Goal: Task Accomplishment & Management: Use online tool/utility

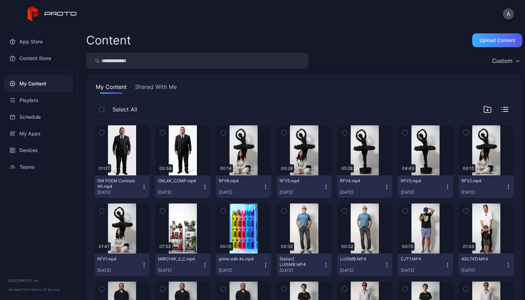
click at [484, 42] on div "Upload Content" at bounding box center [498, 41] width 36 height 6
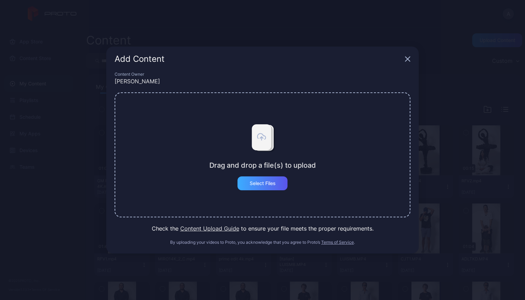
click at [255, 188] on div "Select Files" at bounding box center [263, 183] width 50 height 14
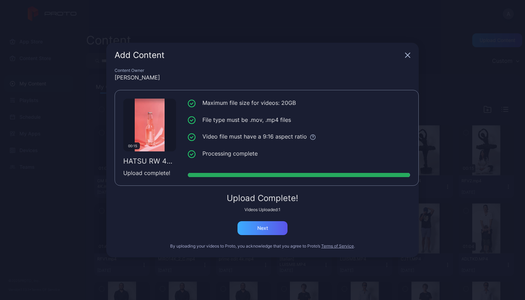
click at [268, 229] on div "Next" at bounding box center [263, 228] width 50 height 14
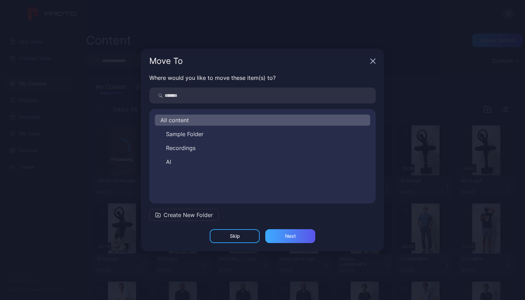
click at [291, 237] on div "Next" at bounding box center [290, 236] width 11 height 6
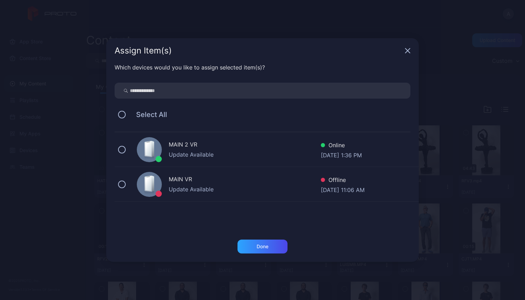
click at [243, 151] on div "Update Available" at bounding box center [245, 154] width 152 height 8
click at [268, 248] on div "Done" at bounding box center [263, 247] width 12 height 6
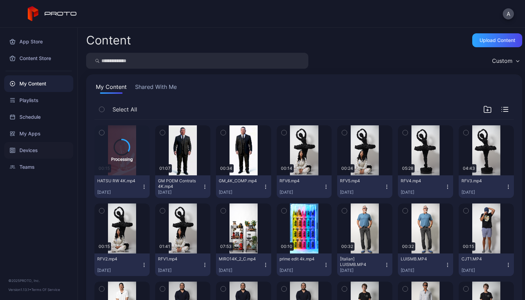
click at [37, 150] on div "Devices" at bounding box center [38, 150] width 69 height 17
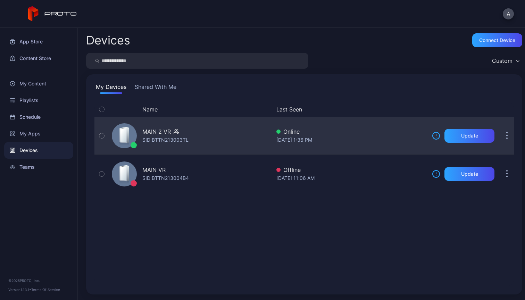
click at [215, 136] on div "MAIN 2 VR SID: BTTN213003TL" at bounding box center [190, 135] width 162 height 35
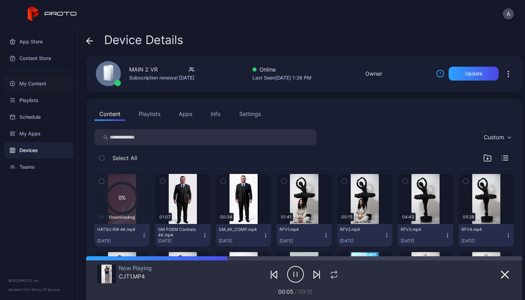
click at [29, 84] on div "My Content" at bounding box center [38, 83] width 69 height 17
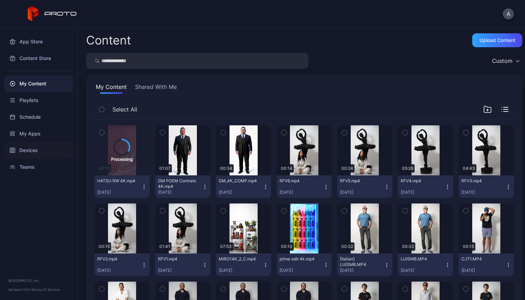
click at [30, 151] on div "Devices" at bounding box center [38, 150] width 69 height 17
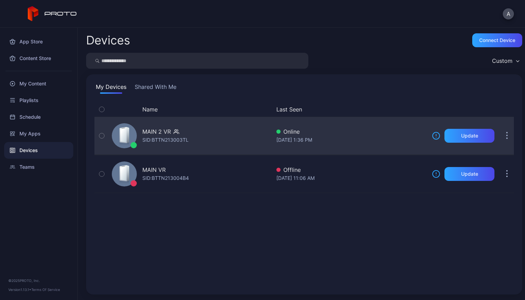
click at [223, 131] on div "MAIN 2 VR SID: BTTN213003TL" at bounding box center [190, 135] width 162 height 35
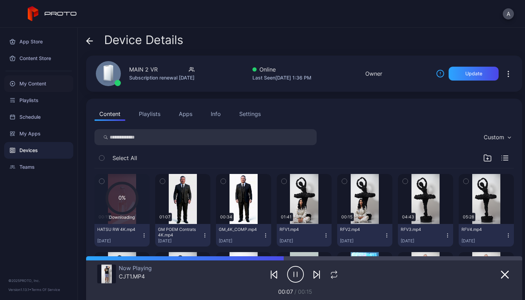
click at [35, 81] on div "My Content" at bounding box center [38, 83] width 69 height 17
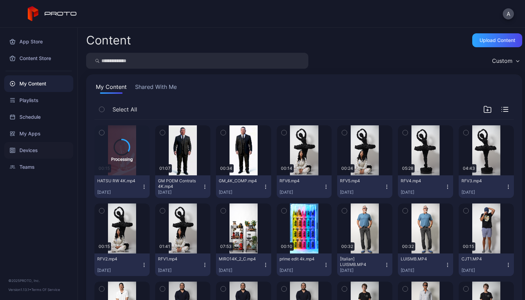
click at [28, 149] on div "Devices" at bounding box center [38, 150] width 69 height 17
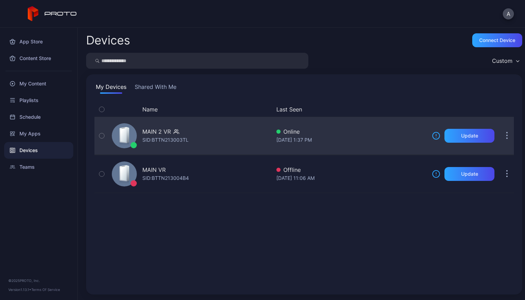
click at [227, 131] on div "MAIN 2 VR SID: BTTN213003TL" at bounding box center [190, 135] width 162 height 35
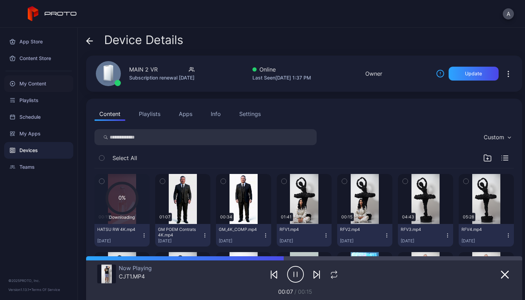
click at [40, 83] on div "My Content" at bounding box center [38, 83] width 69 height 17
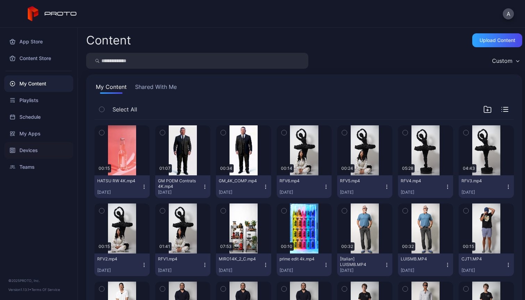
click at [32, 150] on div "Devices" at bounding box center [38, 150] width 69 height 17
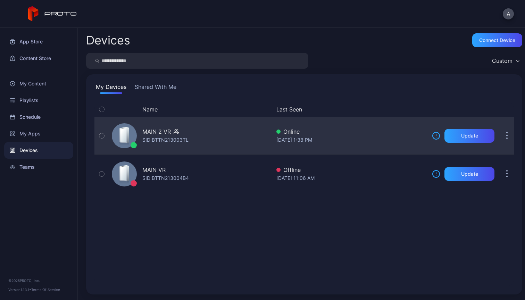
click at [239, 132] on div "MAIN 2 VR SID: BTTN213003TL" at bounding box center [190, 135] width 162 height 35
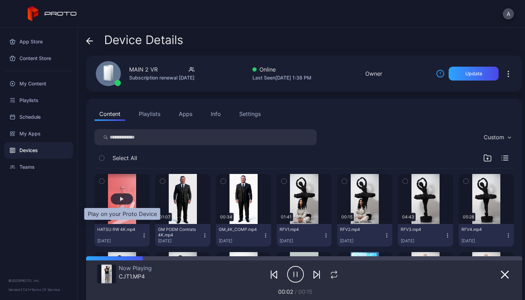
click at [118, 198] on div "button" at bounding box center [122, 198] width 22 height 11
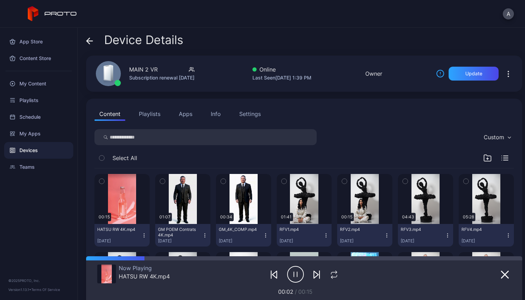
click at [296, 272] on icon "button" at bounding box center [295, 274] width 17 height 17
click at [90, 259] on div at bounding box center [304, 258] width 436 height 4
click at [294, 272] on icon "button" at bounding box center [296, 274] width 5 height 7
